Goal: Task Accomplishment & Management: Manage account settings

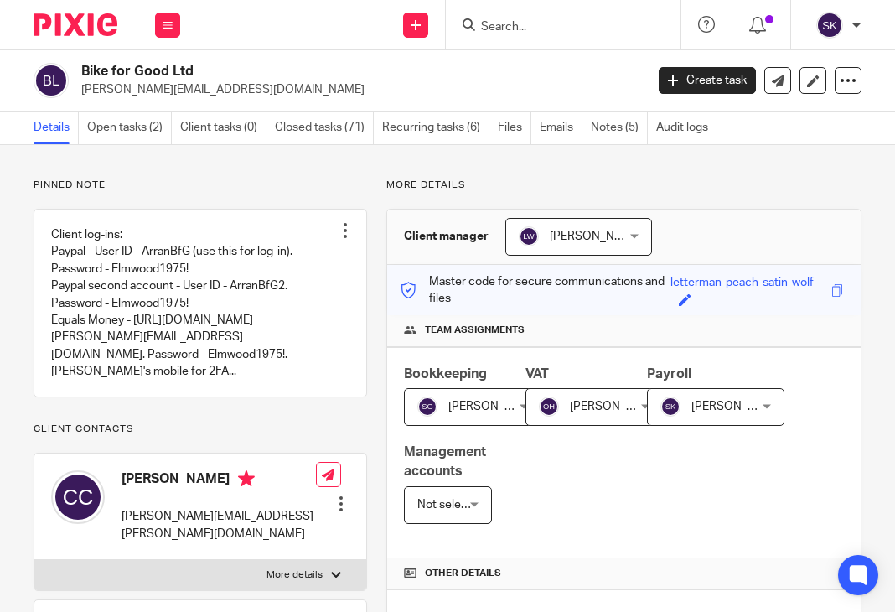
click at [509, 34] on input "Search" at bounding box center [554, 27] width 151 height 15
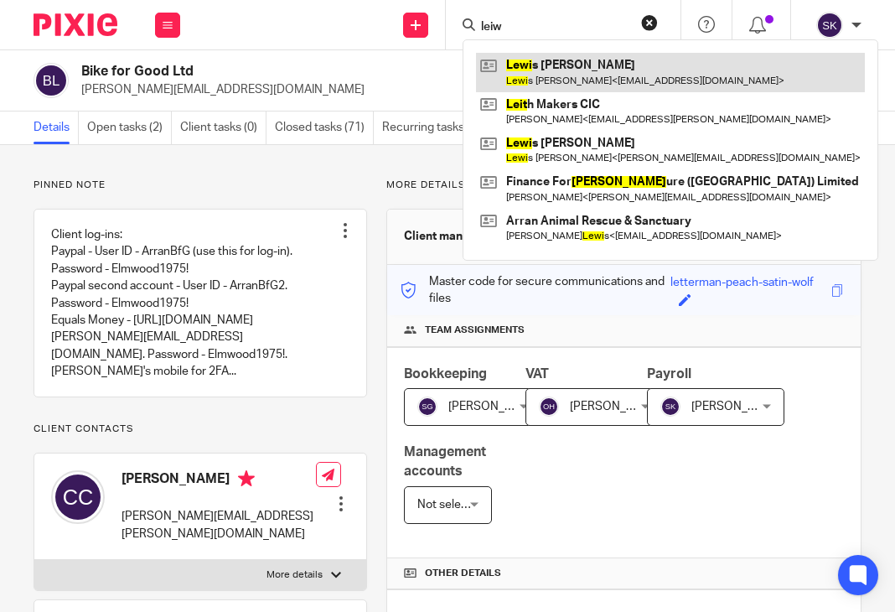
type input "leiw"
click at [543, 69] on link at bounding box center [670, 72] width 389 height 39
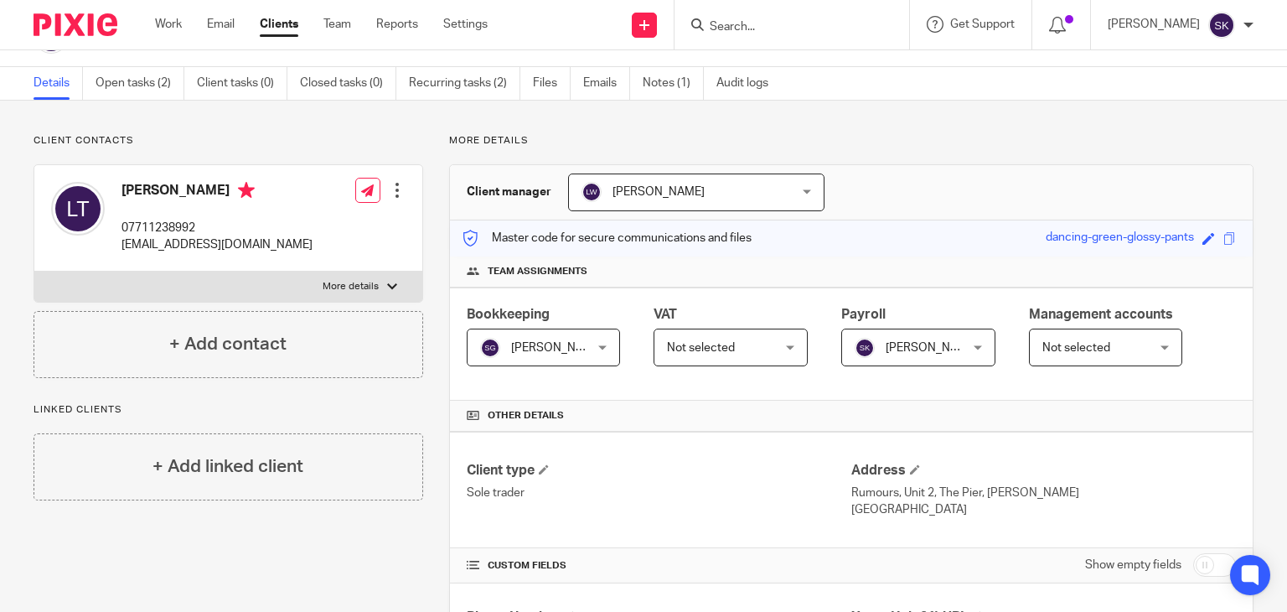
scroll to position [37, 0]
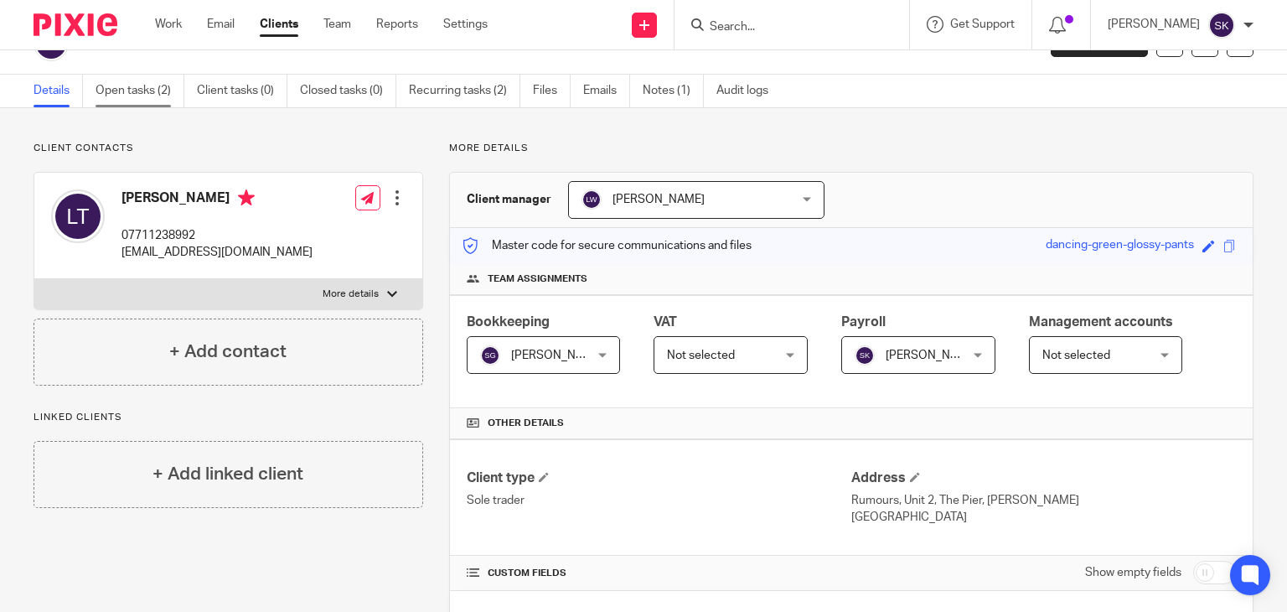
click at [159, 105] on link "Open tasks (2)" at bounding box center [139, 91] width 89 height 33
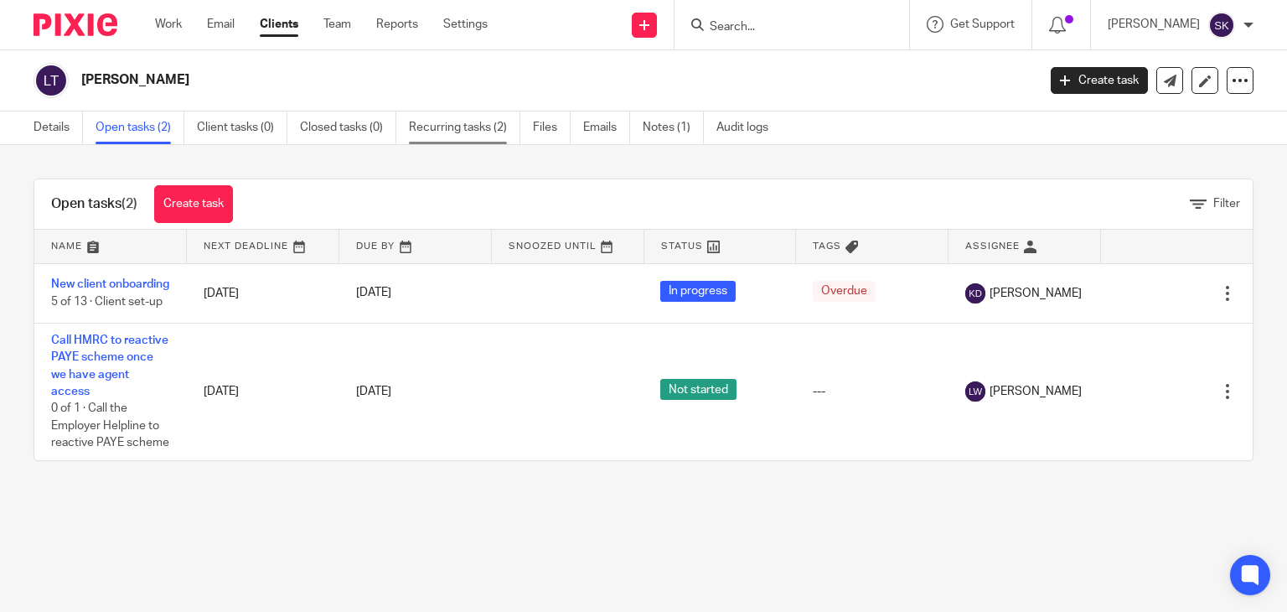
click at [452, 115] on link "Recurring tasks (2)" at bounding box center [464, 127] width 111 height 33
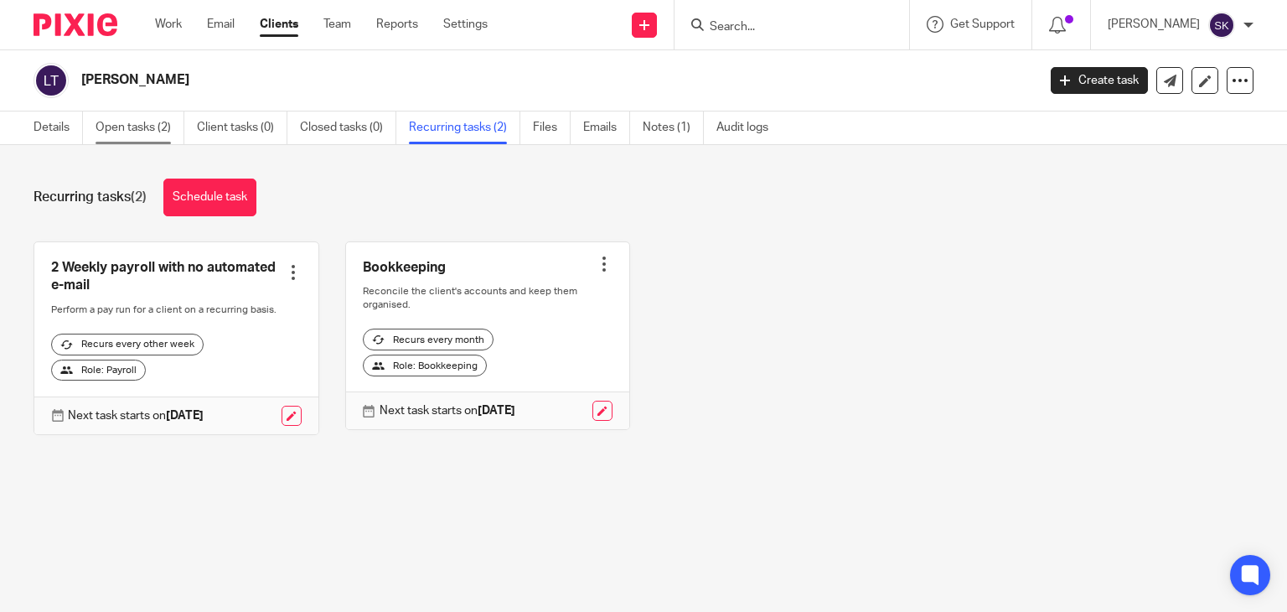
click at [178, 125] on link "Open tasks (2)" at bounding box center [139, 127] width 89 height 33
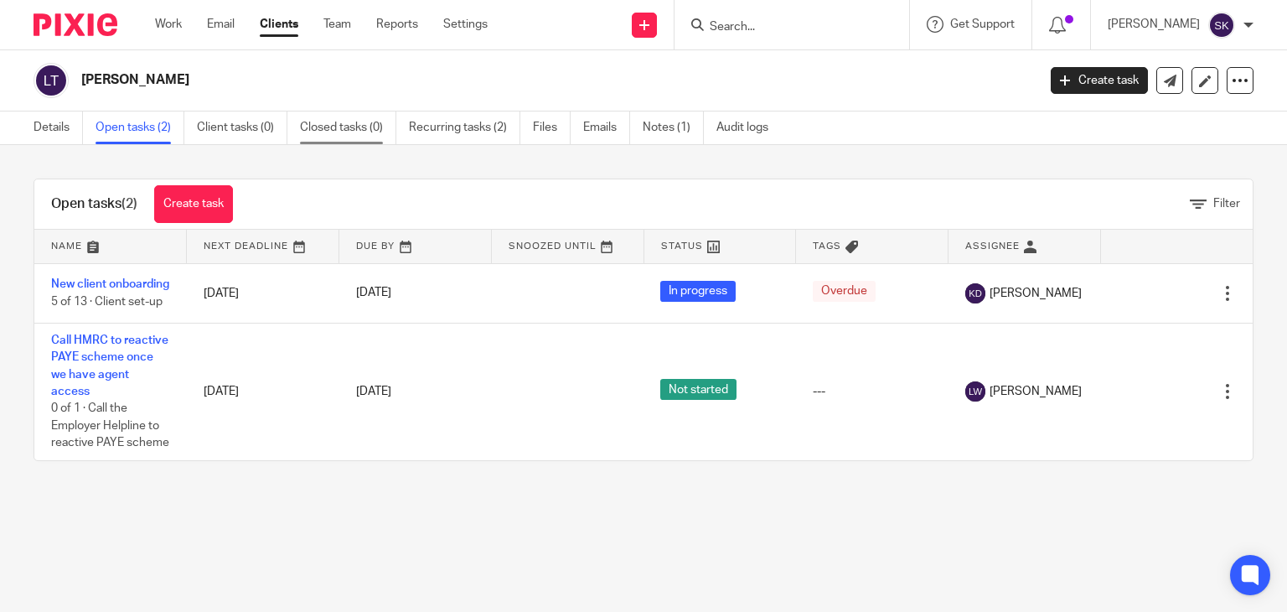
click at [316, 125] on link "Closed tasks (0)" at bounding box center [348, 127] width 96 height 33
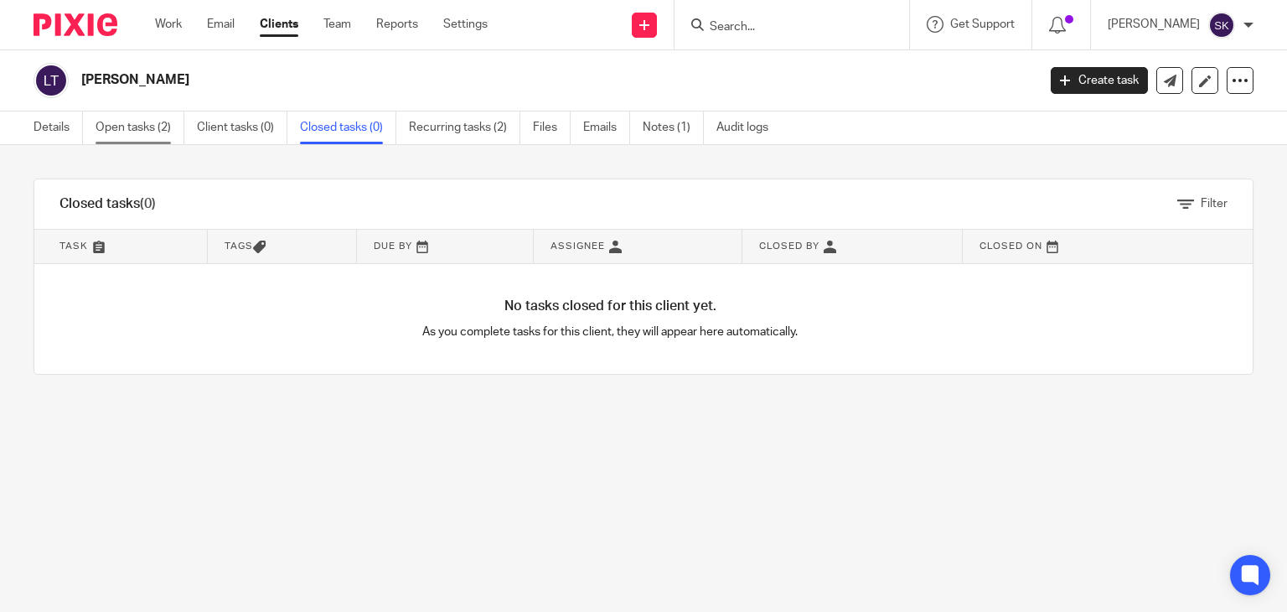
click at [157, 126] on link "Open tasks (2)" at bounding box center [139, 127] width 89 height 33
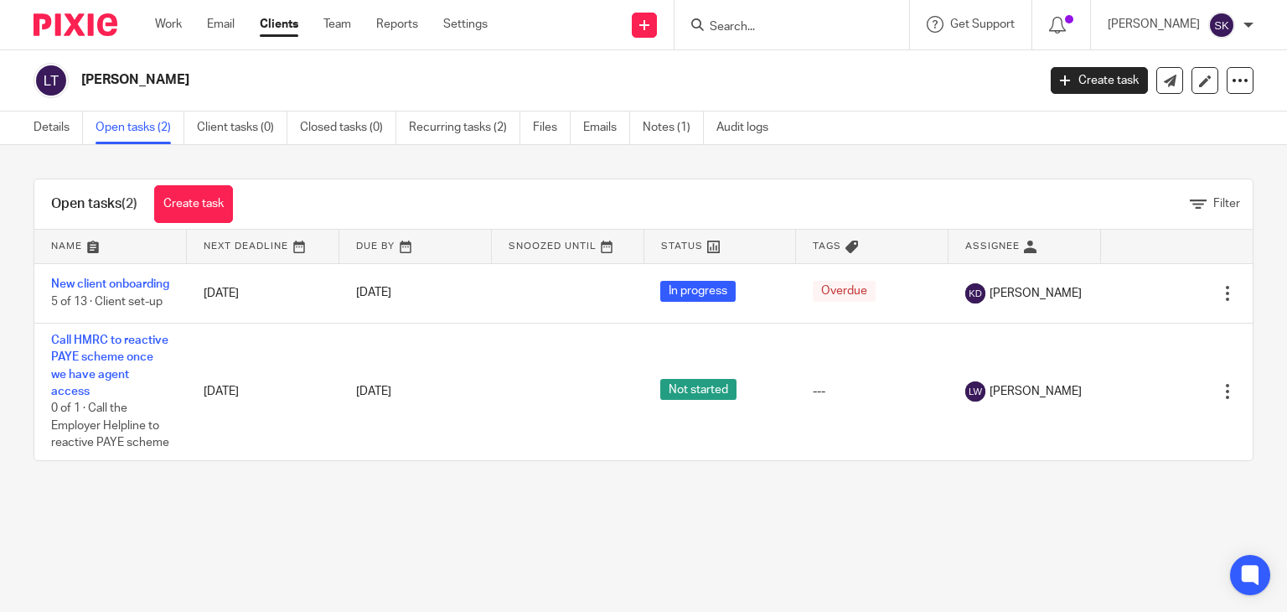
click at [754, 25] on input "Search" at bounding box center [783, 27] width 151 height 15
click at [69, 124] on link "Details" at bounding box center [58, 127] width 49 height 33
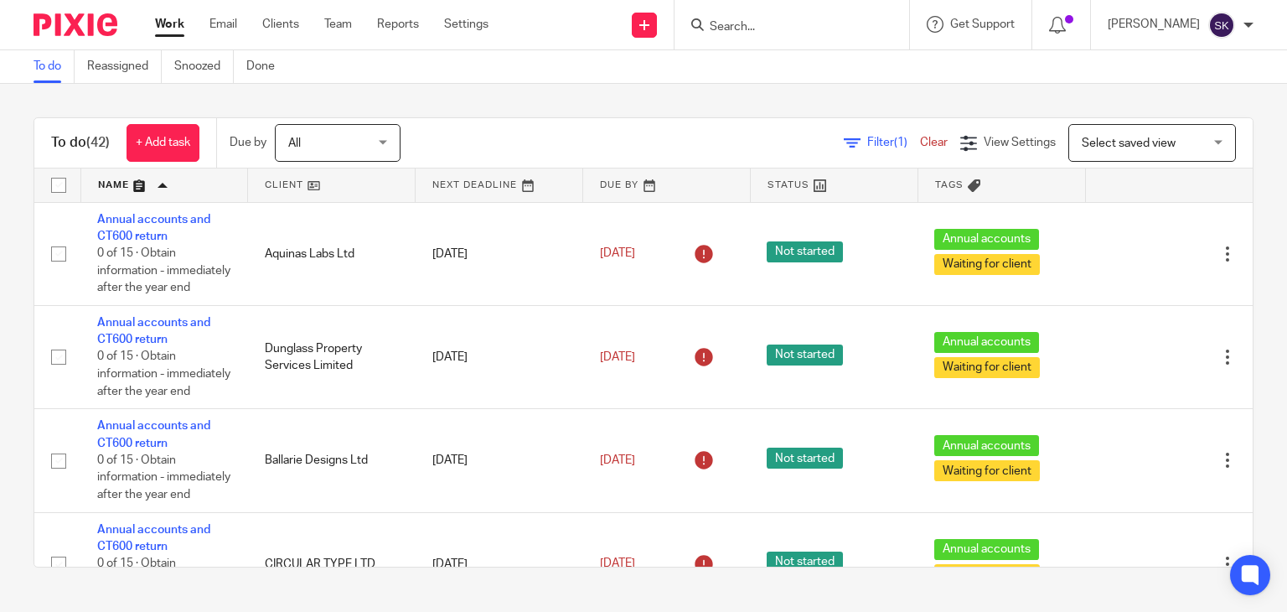
scroll to position [2758, 0]
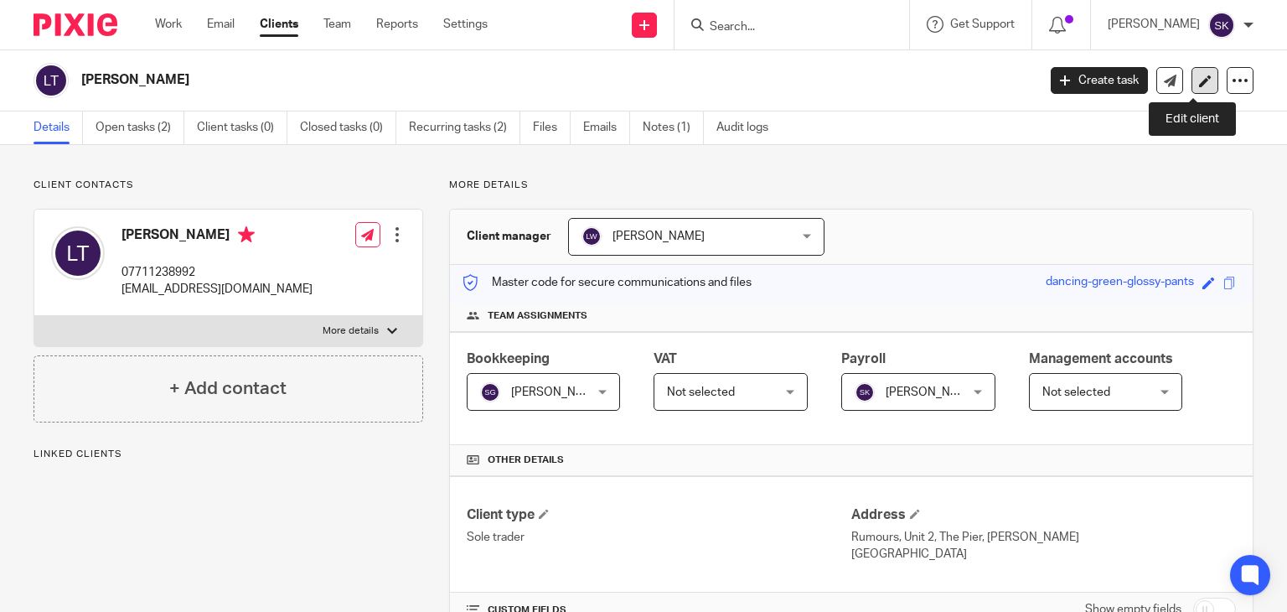
click at [1199, 81] on icon at bounding box center [1205, 81] width 13 height 13
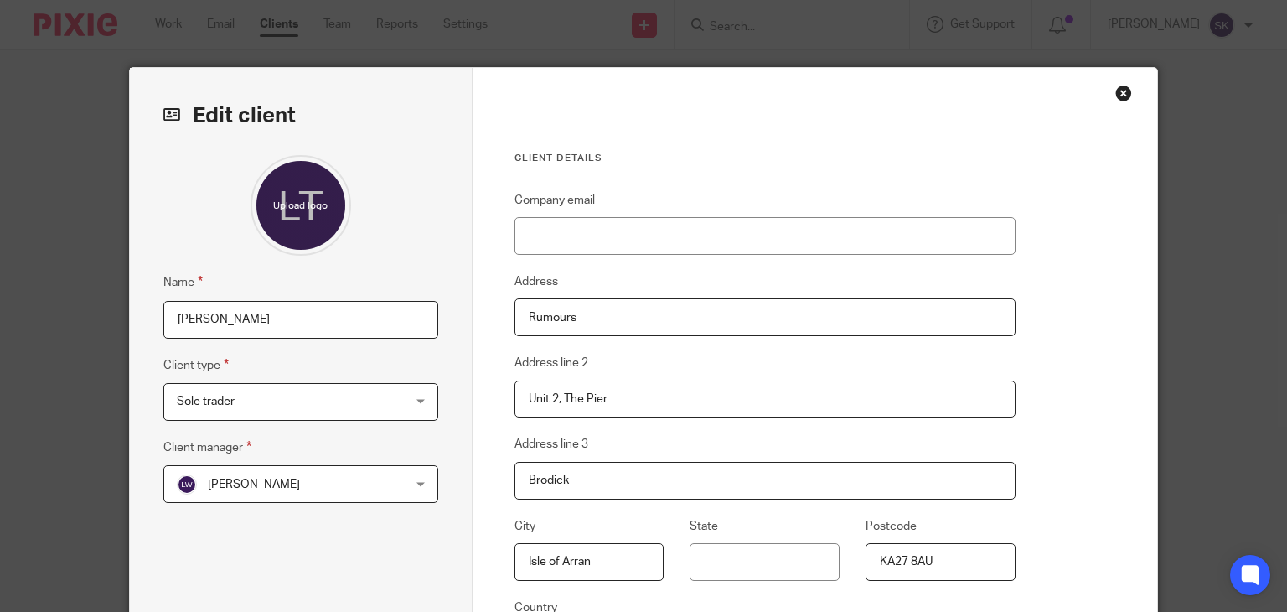
scroll to position [251, 0]
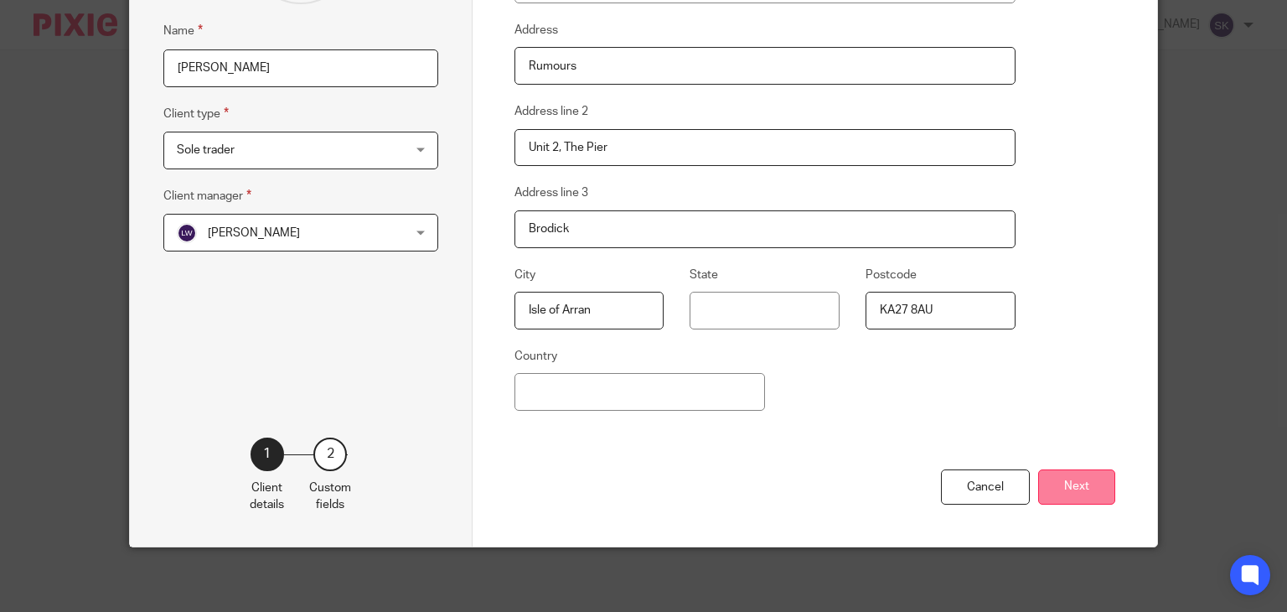
click at [1097, 480] on button "Next" at bounding box center [1076, 487] width 77 height 36
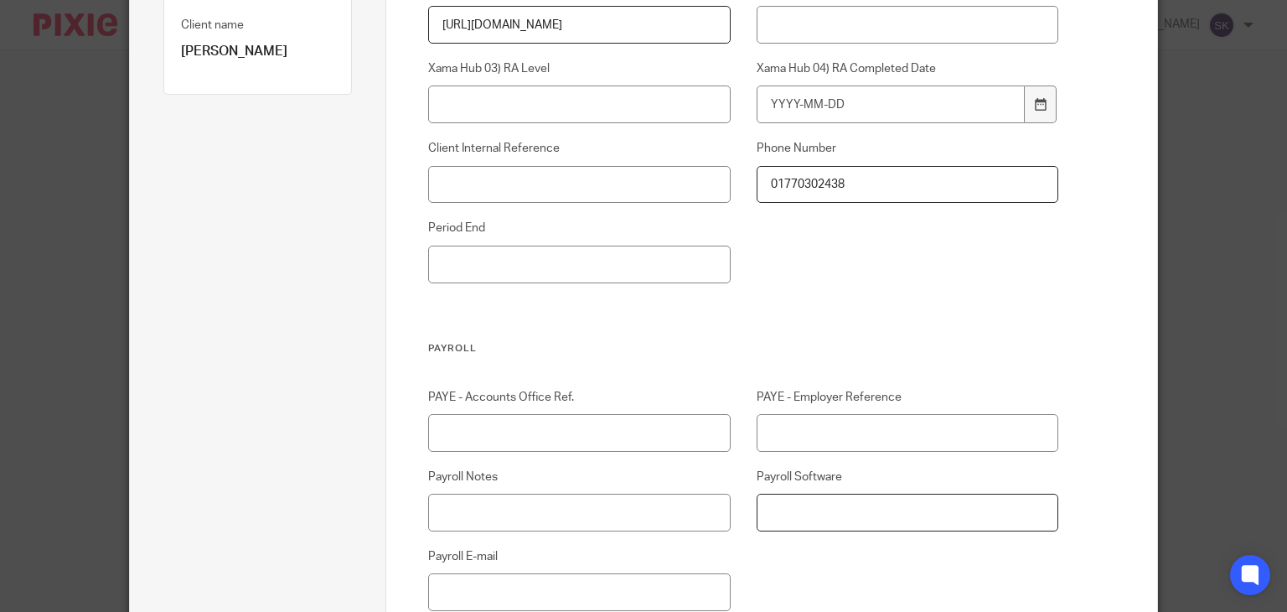
click at [941, 503] on input "Payroll Software" at bounding box center [907, 512] width 302 height 38
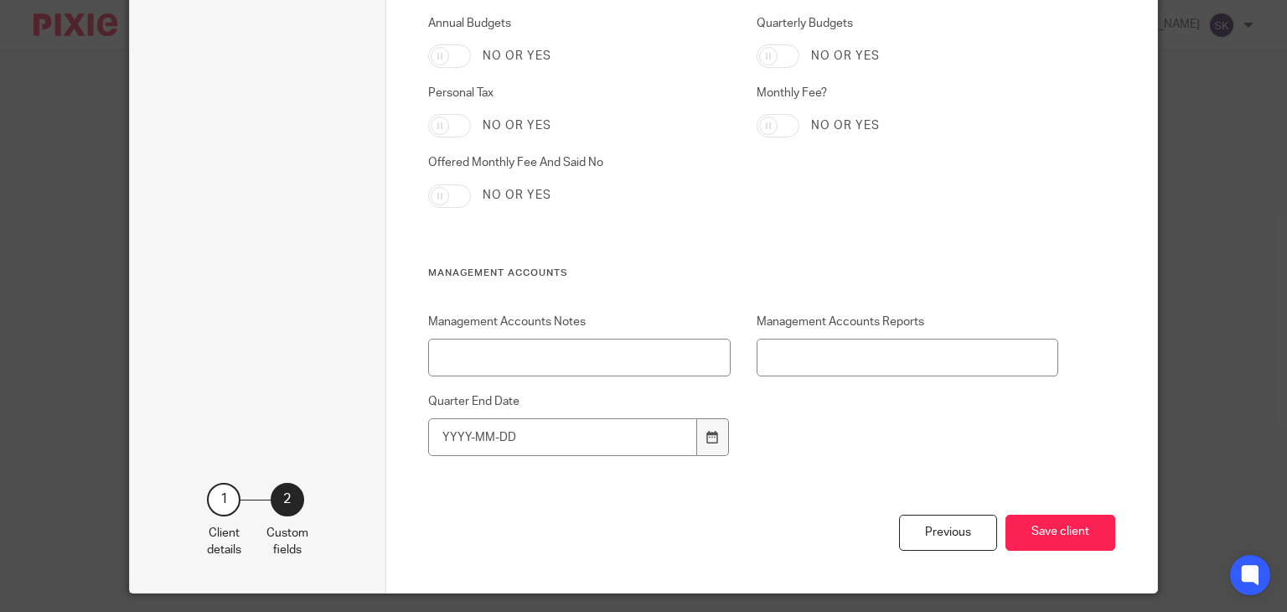
scroll to position [3376, 0]
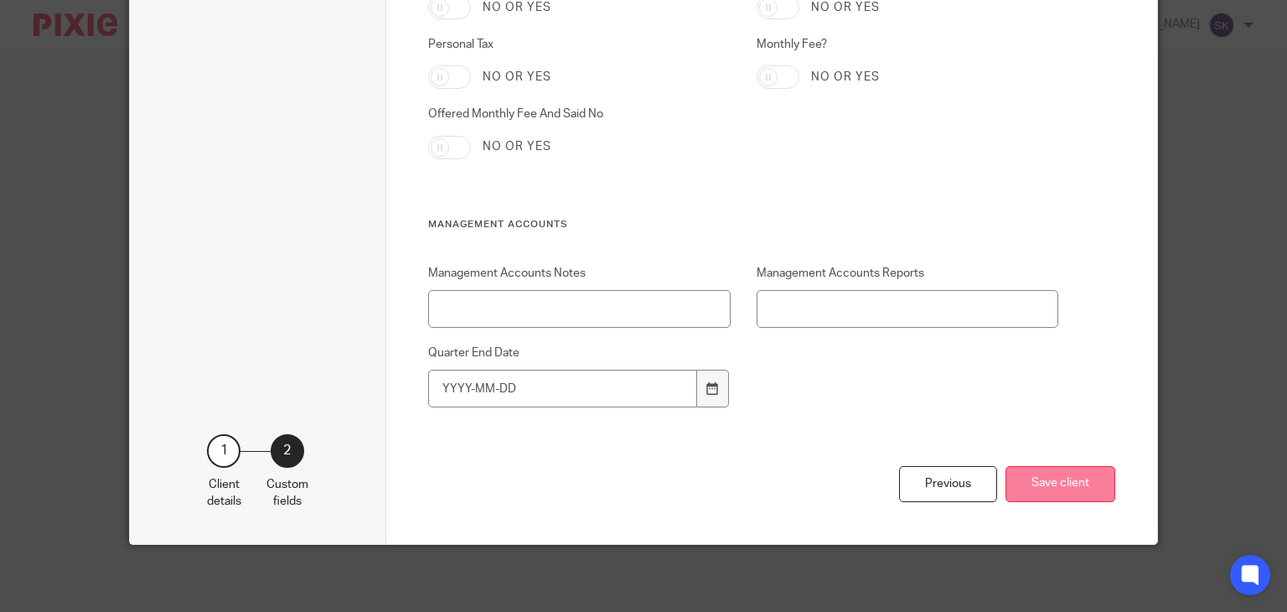
type input "Xero"
click at [1052, 479] on button "Save client" at bounding box center [1060, 484] width 110 height 36
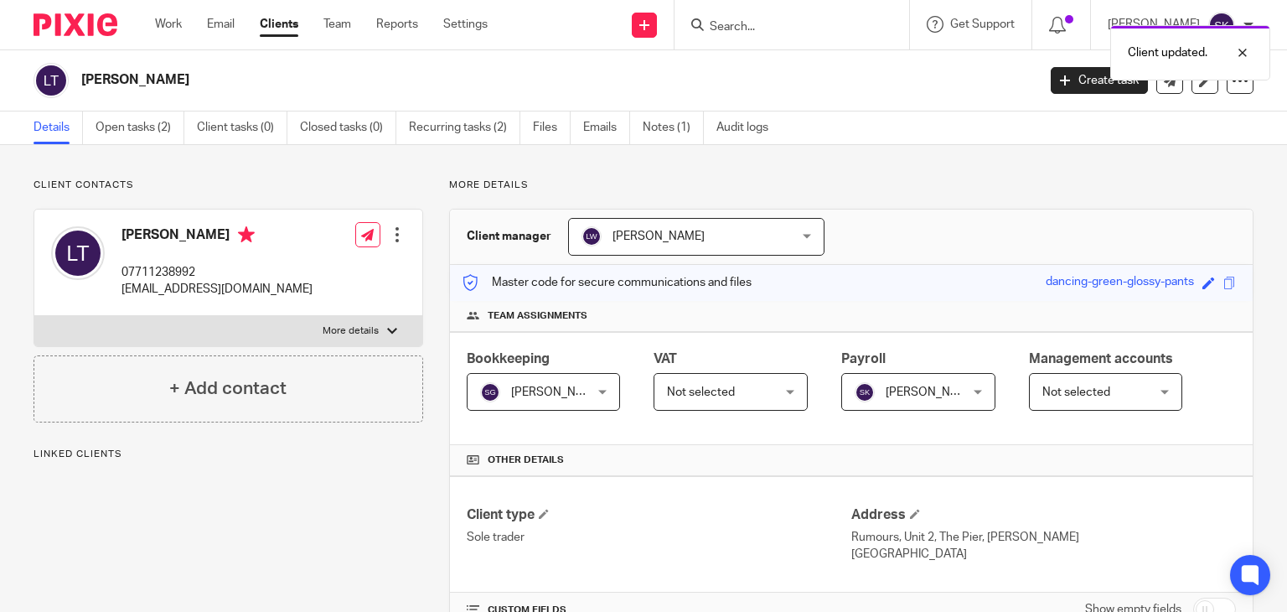
click at [795, 19] on div "Client updated." at bounding box center [956, 49] width 627 height 64
click at [792, 28] on div "Client updated." at bounding box center [956, 49] width 627 height 64
click at [764, 18] on div "Client updated." at bounding box center [956, 49] width 627 height 64
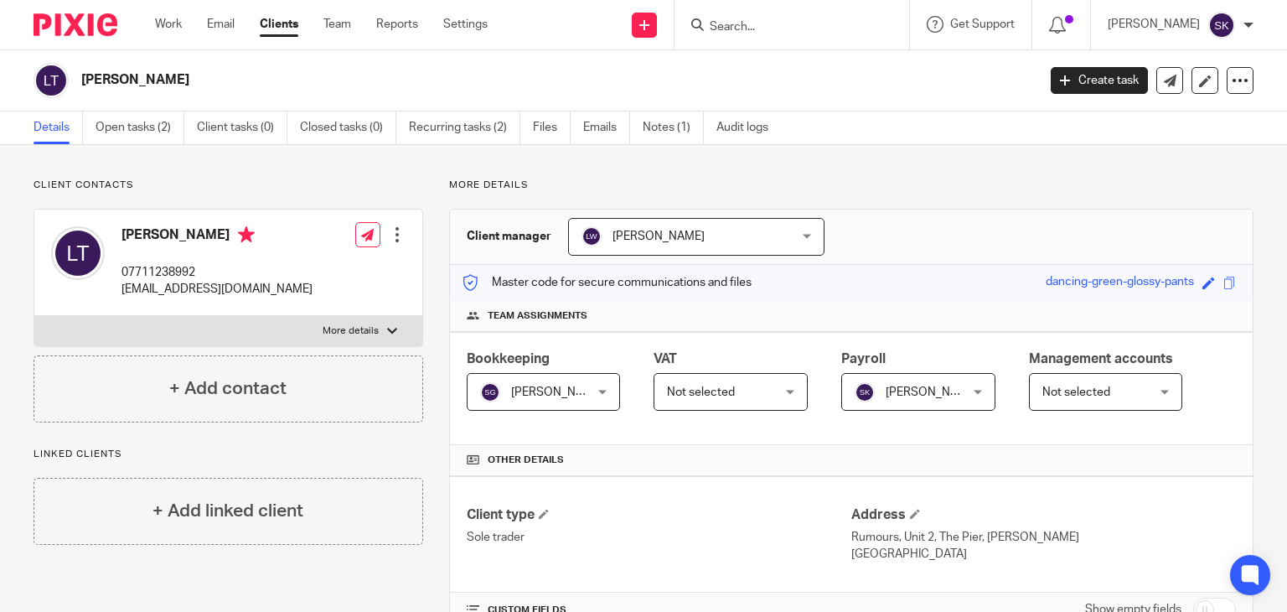
click at [764, 23] on input "Search" at bounding box center [783, 27] width 151 height 15
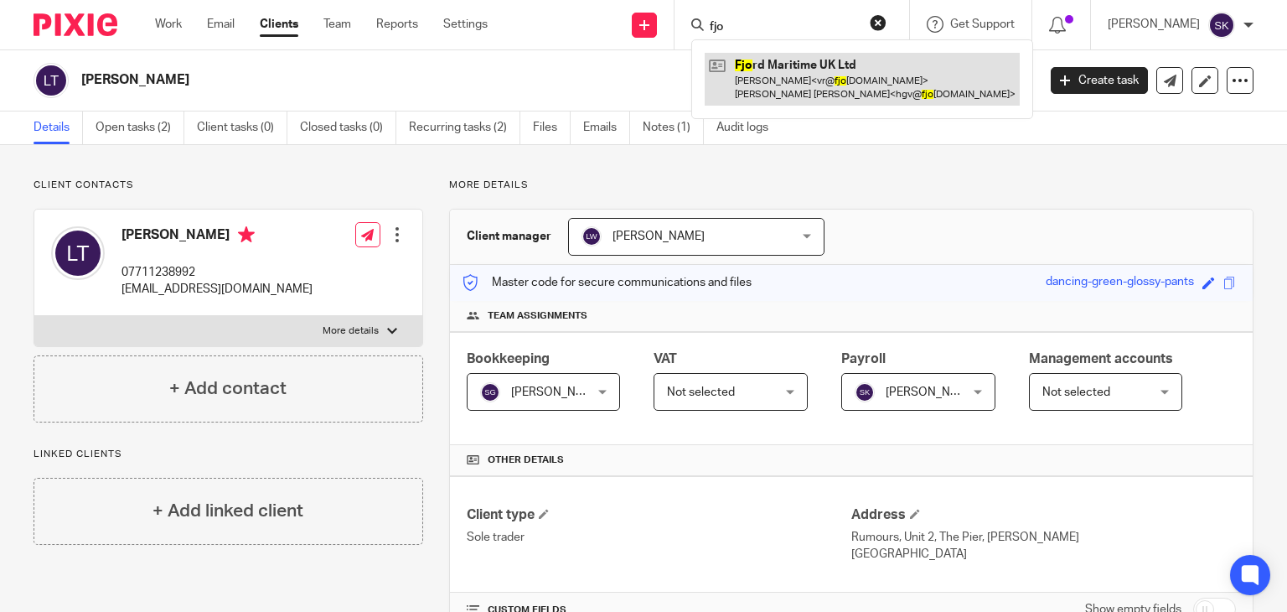
type input "fjo"
click at [789, 79] on link at bounding box center [862, 79] width 315 height 52
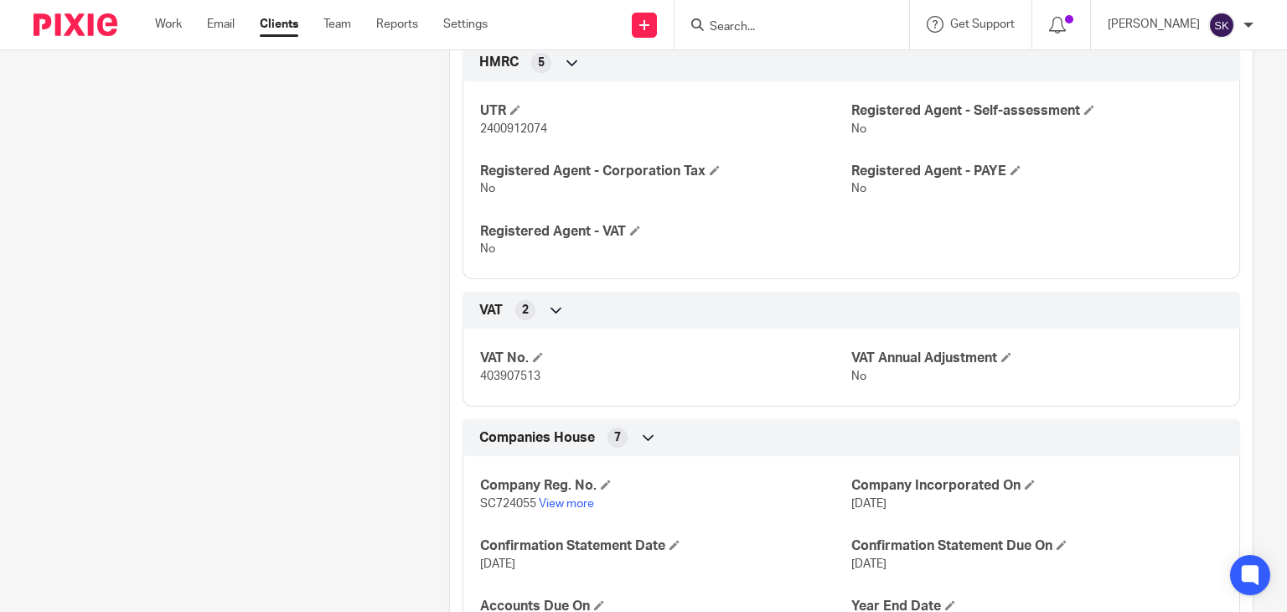
scroll to position [865, 0]
